Goal: Information Seeking & Learning: Learn about a topic

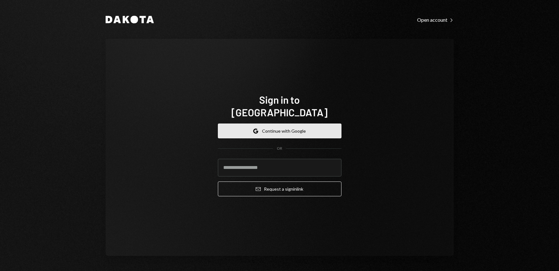
click at [290, 129] on button "Google Continue with Google" at bounding box center [280, 131] width 124 height 15
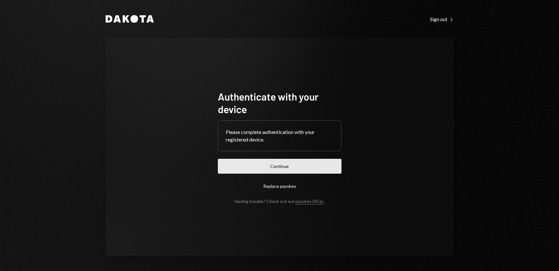
click at [292, 169] on button "Continue" at bounding box center [280, 166] width 124 height 15
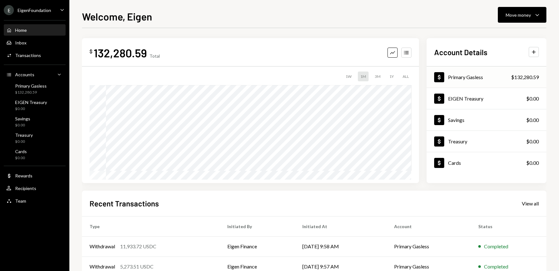
click at [470, 79] on div "Primary Gasless" at bounding box center [465, 77] width 35 height 6
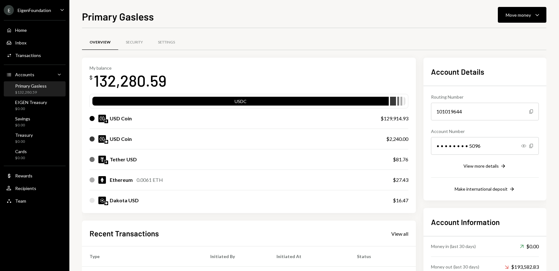
click at [64, 11] on icon "Caret Down" at bounding box center [62, 9] width 7 height 7
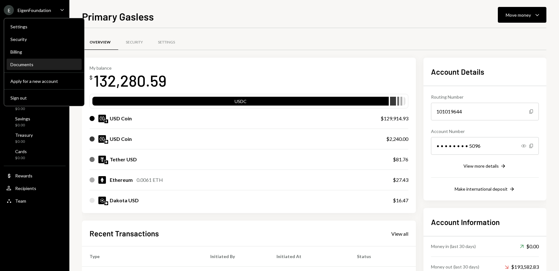
click at [29, 63] on div "Documents" at bounding box center [43, 64] width 67 height 5
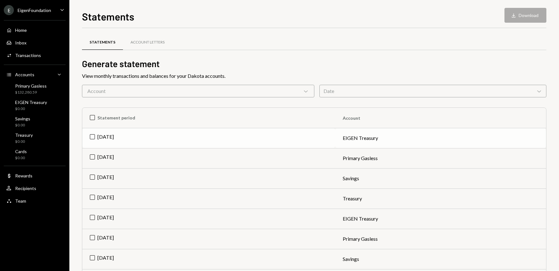
click at [93, 137] on td "Aug 2025" at bounding box center [208, 138] width 253 height 20
click at [92, 157] on td "Aug 2025" at bounding box center [208, 158] width 253 height 20
click at [91, 178] on td "Aug 2025" at bounding box center [208, 178] width 253 height 20
click at [92, 198] on td "Aug 2025" at bounding box center [208, 199] width 253 height 20
click at [523, 16] on button "Download Download (4)" at bounding box center [523, 15] width 48 height 15
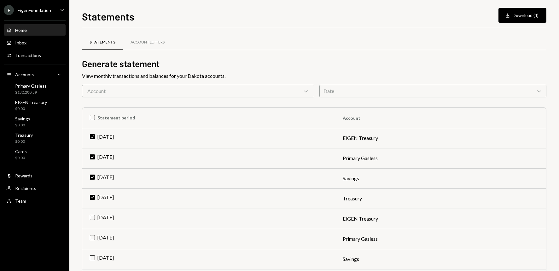
click at [31, 29] on div "Home Home" at bounding box center [34, 30] width 57 height 6
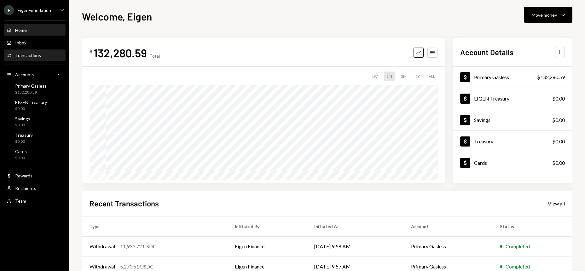
click at [34, 55] on div "Transactions" at bounding box center [28, 55] width 26 height 5
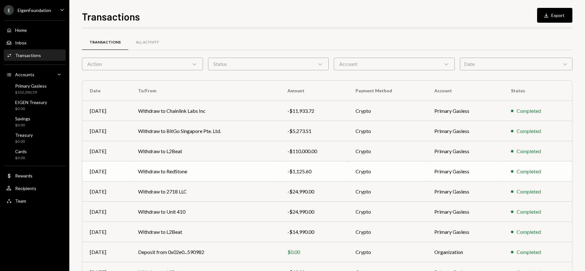
scroll to position [58, 0]
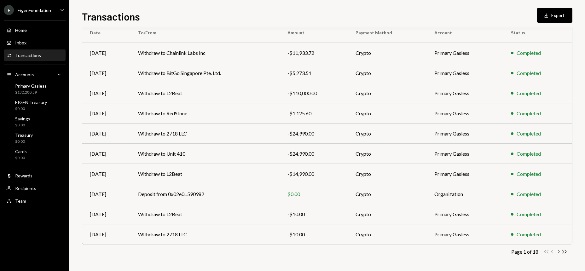
click at [558, 252] on icon "Chevron Right" at bounding box center [559, 252] width 6 height 6
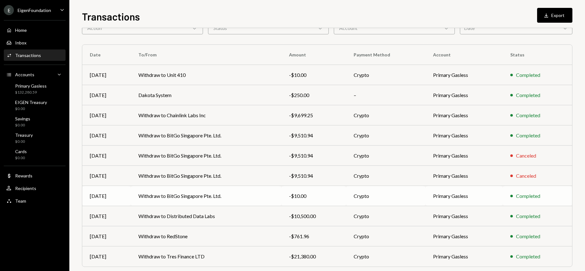
scroll to position [26, 0]
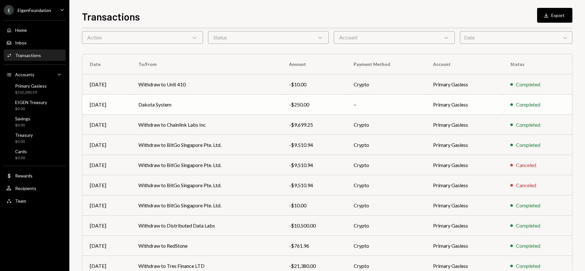
click at [202, 108] on td "Dakota System" at bounding box center [206, 105] width 151 height 20
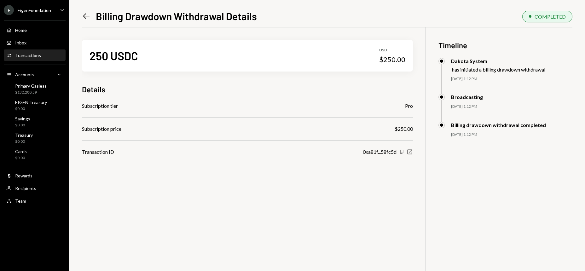
click at [409, 153] on icon "New Window" at bounding box center [410, 152] width 6 height 6
click at [33, 56] on div "Transactions" at bounding box center [28, 55] width 26 height 5
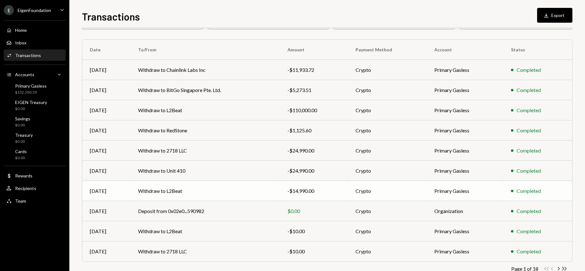
scroll to position [58, 0]
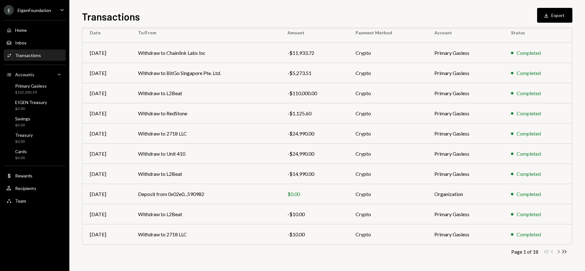
click at [558, 252] on icon "Chevron Right" at bounding box center [559, 252] width 6 height 6
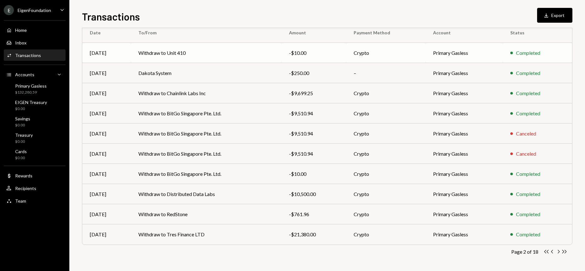
click at [195, 54] on td "Withdraw to Unit 410" at bounding box center [206, 53] width 151 height 20
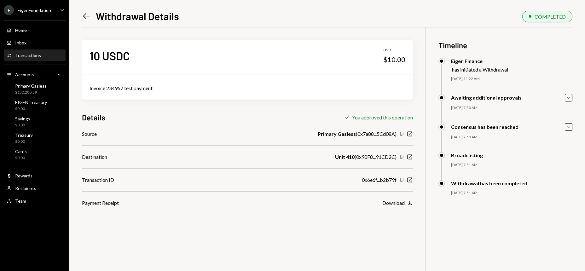
click at [459, 14] on div "Left Arrow Withdrawal Details COMPLETED" at bounding box center [327, 16] width 491 height 14
click at [410, 180] on icon "New Window" at bounding box center [410, 180] width 6 height 6
click at [28, 56] on div "Transactions" at bounding box center [28, 55] width 26 height 5
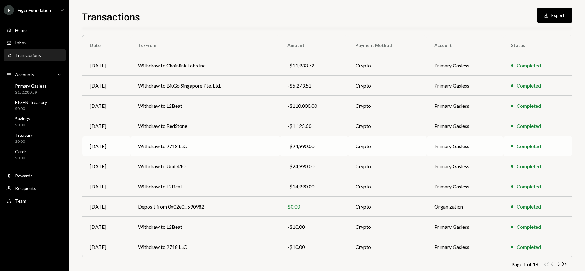
scroll to position [58, 0]
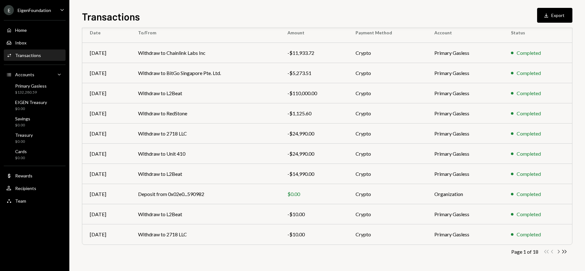
click at [559, 252] on icon "button" at bounding box center [559, 251] width 2 height 3
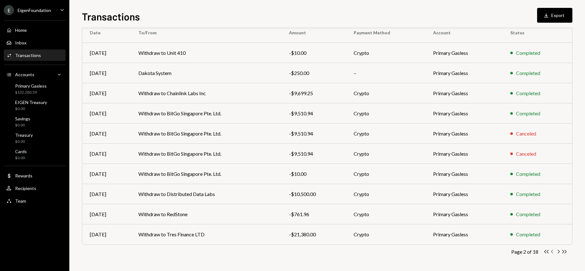
click at [553, 253] on icon "button" at bounding box center [552, 251] width 2 height 3
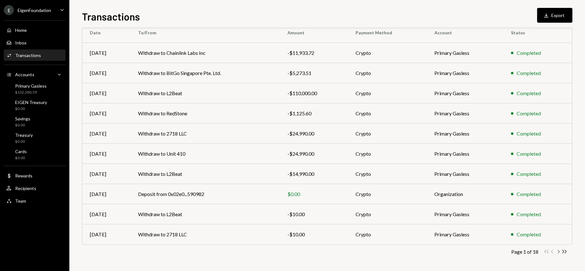
click at [558, 254] on icon "Chevron Right" at bounding box center [559, 252] width 6 height 6
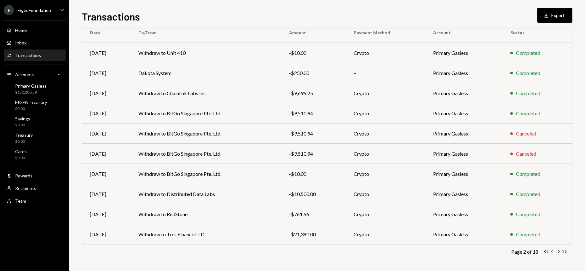
click at [553, 253] on icon "button" at bounding box center [552, 251] width 2 height 3
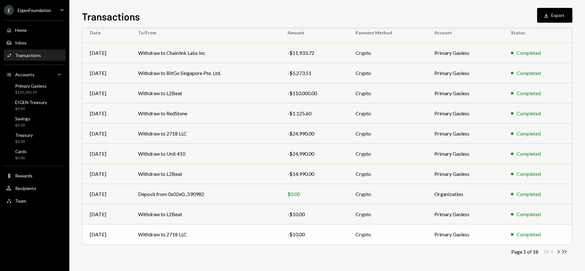
click at [238, 239] on td "Withdraw to 2718 LLC" at bounding box center [205, 235] width 149 height 20
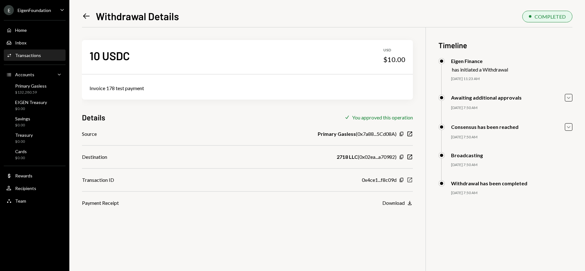
click at [410, 180] on icon "button" at bounding box center [410, 180] width 5 height 5
click at [29, 59] on div "Activities Transactions" at bounding box center [34, 55] width 57 height 11
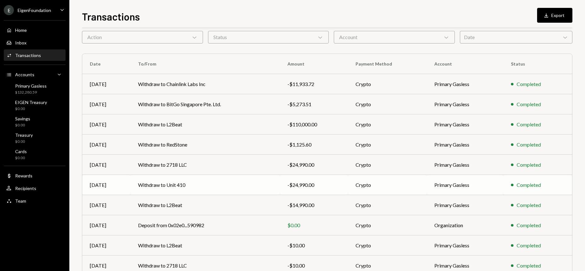
scroll to position [58, 0]
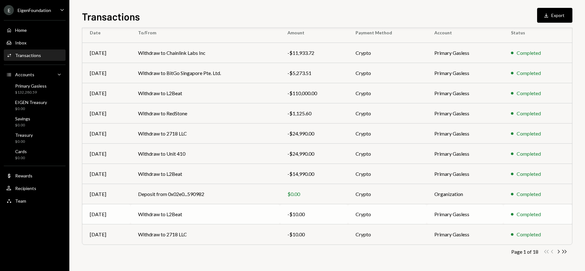
click at [233, 215] on td "Withdraw to L2Beat" at bounding box center [205, 214] width 149 height 20
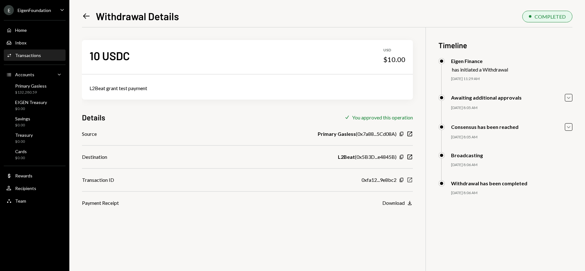
click at [410, 181] on icon "New Window" at bounding box center [410, 180] width 6 height 6
click at [45, 53] on div "Activities Transactions" at bounding box center [34, 56] width 57 height 6
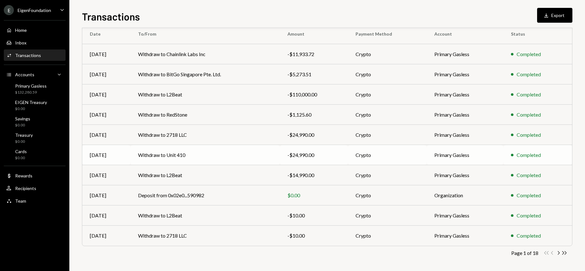
scroll to position [58, 0]
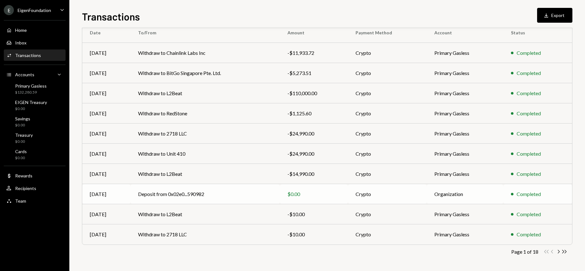
click at [214, 194] on td "Deposit from 0x02e0...590982" at bounding box center [205, 194] width 149 height 20
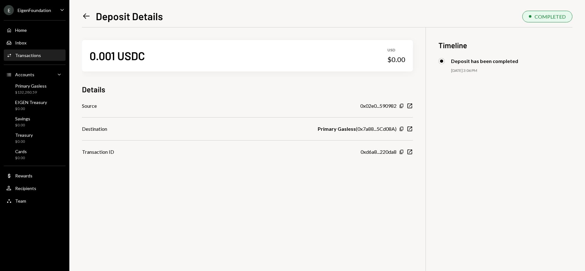
click at [39, 55] on div "Transactions" at bounding box center [28, 55] width 26 height 5
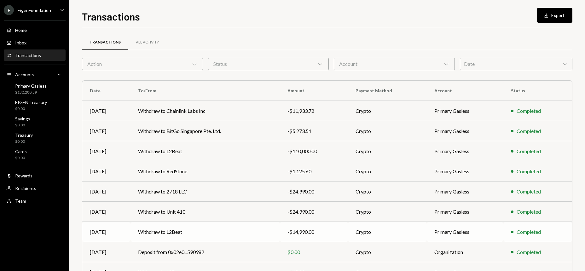
click at [232, 232] on td "Withdraw to L2Beat" at bounding box center [205, 232] width 149 height 20
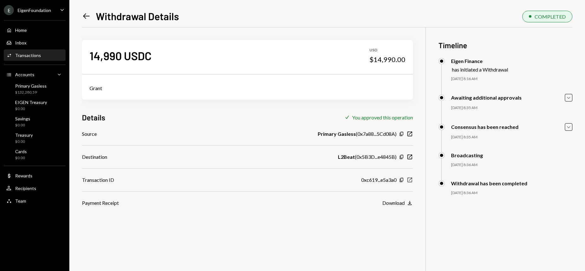
click at [410, 180] on icon "button" at bounding box center [410, 180] width 5 height 5
click at [36, 56] on div "Transactions" at bounding box center [28, 55] width 26 height 5
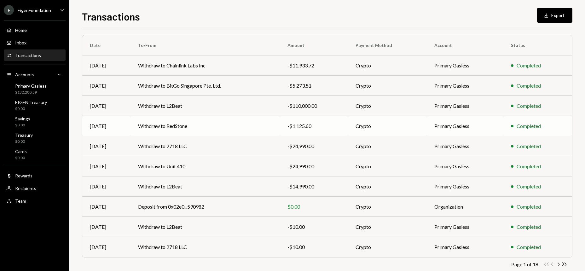
scroll to position [58, 0]
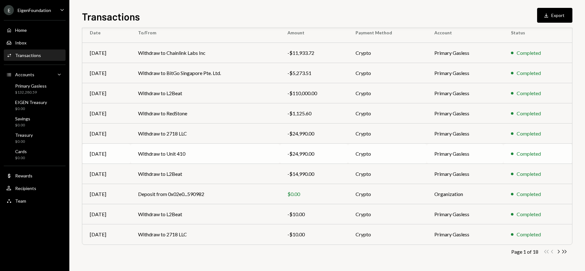
click at [195, 154] on td "Withdraw to Unit 410" at bounding box center [205, 154] width 149 height 20
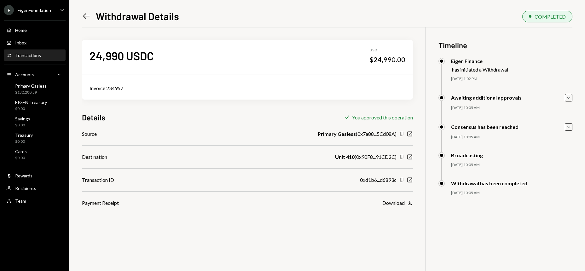
click at [34, 57] on div "Transactions" at bounding box center [28, 55] width 26 height 5
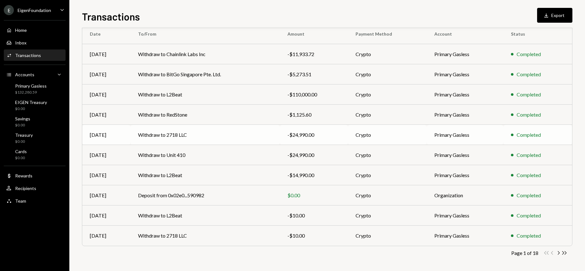
scroll to position [58, 0]
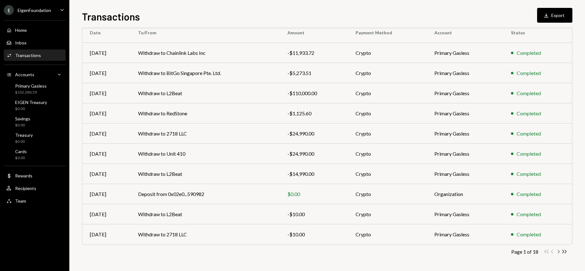
click at [558, 254] on icon "Chevron Right" at bounding box center [559, 252] width 6 height 6
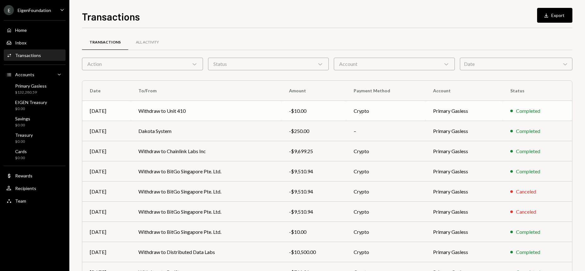
click at [236, 110] on td "Withdraw to Unit 410" at bounding box center [206, 111] width 151 height 20
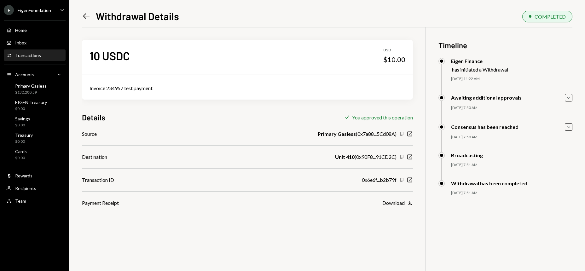
click at [40, 56] on div "Activities Transactions" at bounding box center [34, 56] width 57 height 6
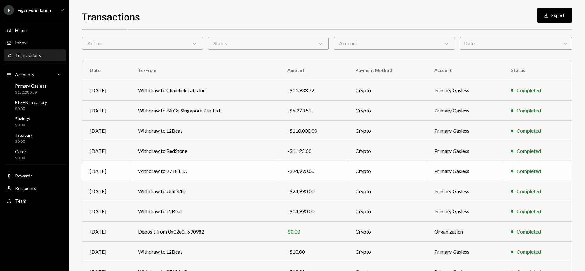
scroll to position [32, 0]
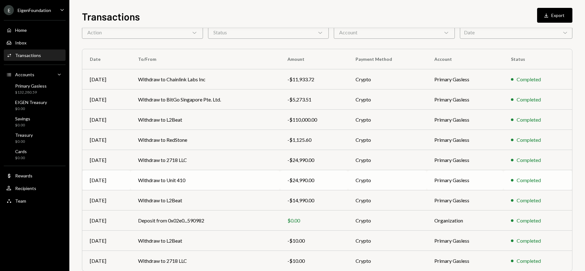
click at [229, 183] on td "Withdraw to Unit 410" at bounding box center [205, 180] width 149 height 20
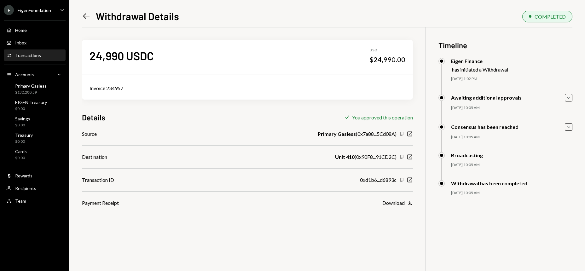
click at [382, 58] on div "$24,990.00" at bounding box center [388, 59] width 36 height 9
copy div "24,990.00"
click at [411, 181] on icon "New Window" at bounding box center [410, 180] width 6 height 6
click at [35, 56] on div "Transactions" at bounding box center [28, 55] width 26 height 5
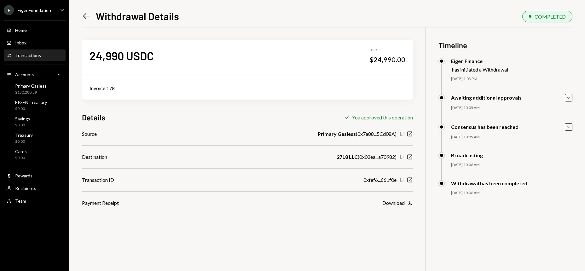
click at [387, 60] on div "$24,990.00" at bounding box center [388, 59] width 36 height 9
copy div "24,990.00"
click at [410, 181] on icon "New Window" at bounding box center [410, 180] width 6 height 6
click at [39, 54] on div "Transactions" at bounding box center [28, 55] width 26 height 5
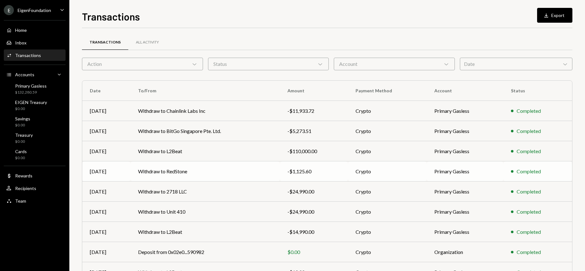
click at [206, 171] on td "Withdraw to RedStone" at bounding box center [205, 171] width 149 height 20
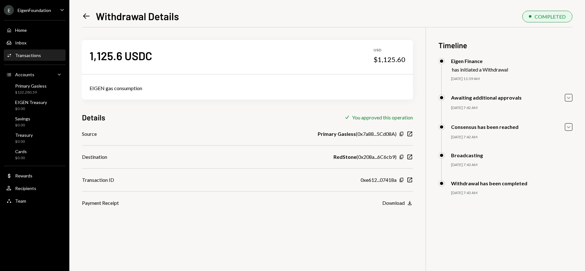
click at [389, 59] on div "$1,125.60" at bounding box center [390, 59] width 32 height 9
copy div "1,125.60"
click at [409, 179] on icon "New Window" at bounding box center [410, 180] width 6 height 6
click at [28, 56] on div "Transactions" at bounding box center [28, 55] width 26 height 5
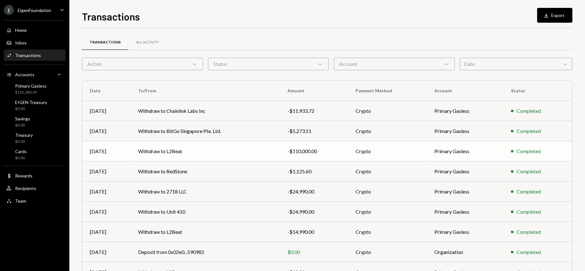
click at [208, 154] on td "Withdraw to L2Beat" at bounding box center [205, 151] width 149 height 20
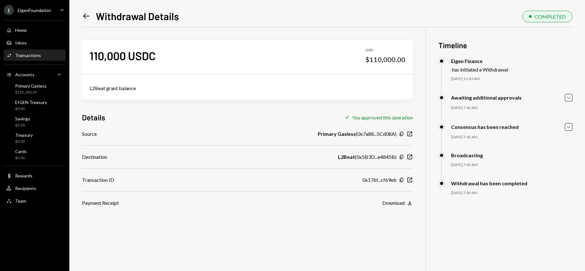
click at [382, 62] on div "$110,000.00" at bounding box center [385, 59] width 40 height 9
copy div "110,000.00"
click at [410, 181] on icon "New Window" at bounding box center [410, 180] width 6 height 6
click at [36, 55] on div "Transactions" at bounding box center [28, 55] width 26 height 5
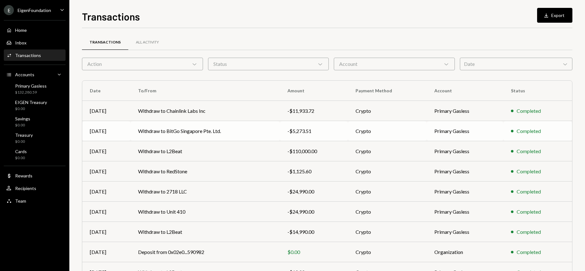
click at [209, 131] on td "Withdraw to BitGo Singapore Pte. Ltd." at bounding box center [205, 131] width 149 height 20
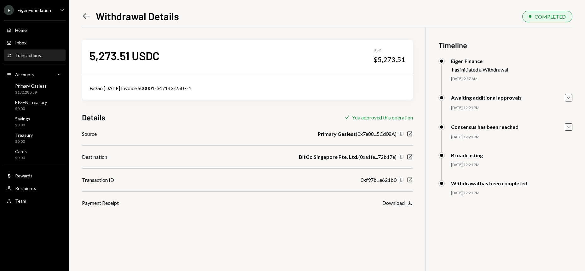
click at [410, 181] on icon "New Window" at bounding box center [410, 180] width 6 height 6
click at [36, 53] on div "Transactions" at bounding box center [28, 55] width 26 height 5
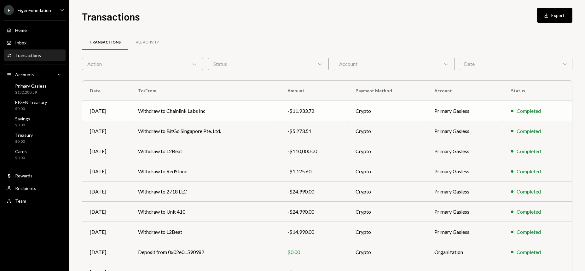
click at [193, 109] on td "Withdraw to Chainlink Labs Inc" at bounding box center [205, 111] width 149 height 20
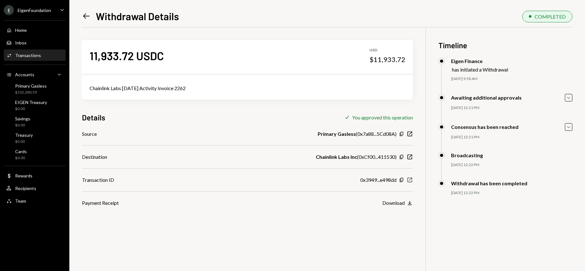
click at [410, 181] on icon "New Window" at bounding box center [410, 180] width 6 height 6
click at [31, 57] on div "Transactions" at bounding box center [28, 55] width 26 height 5
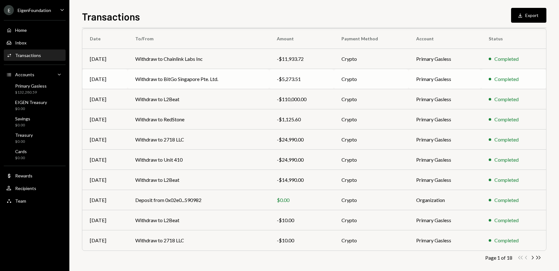
scroll to position [58, 0]
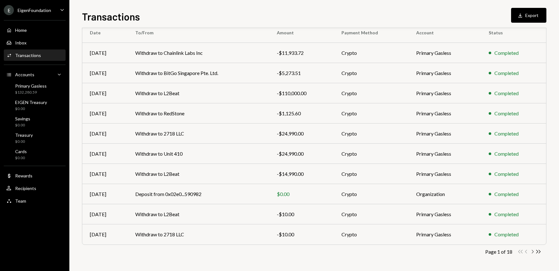
click at [533, 253] on icon "Chevron Right" at bounding box center [532, 252] width 6 height 6
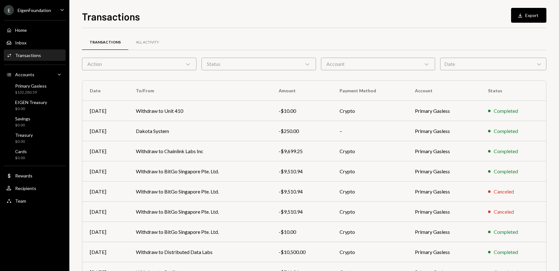
click at [61, 11] on icon "Caret Down" at bounding box center [62, 9] width 7 height 7
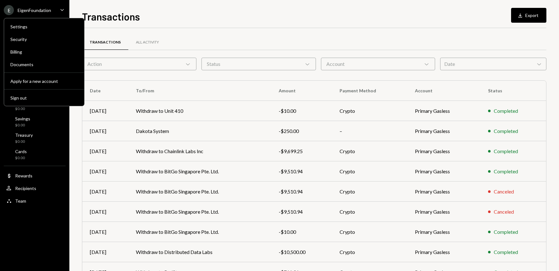
click at [371, 22] on div "Transactions Download Export" at bounding box center [314, 16] width 464 height 14
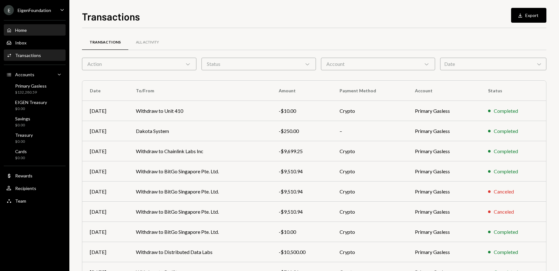
click at [33, 27] on div "Home Home" at bounding box center [34, 30] width 57 height 6
